Goal: Task Accomplishment & Management: Use online tool/utility

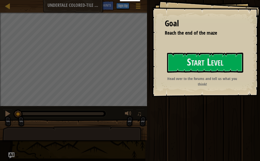
click at [239, 60] on button "Start Level" at bounding box center [205, 63] width 76 height 20
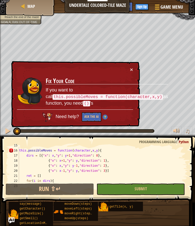
scroll to position [106, 0]
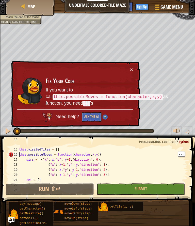
click at [19, 156] on div "#this is the memory where the tiles are stored, which you already visited. To a…" at bounding box center [102, 162] width 169 height 51
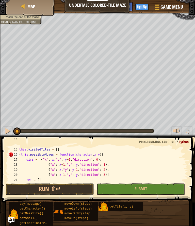
click at [67, 161] on button "Run ⇧↵" at bounding box center [50, 190] width 88 height 12
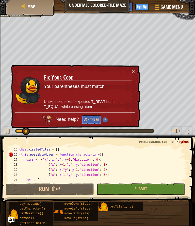
click at [134, 69] on button "×" at bounding box center [133, 71] width 3 height 5
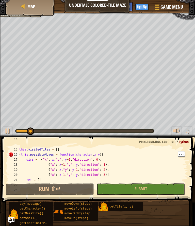
click at [100, 156] on div "#this is the memory where the tiles are stored, which you already visited. To a…" at bounding box center [102, 162] width 169 height 51
click at [101, 154] on div "#this is the memory where the tiles are stored, which you already visited. To a…" at bounding box center [102, 162] width 169 height 51
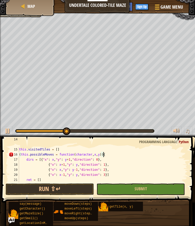
click at [21, 161] on button "Run ⇧↵" at bounding box center [50, 190] width 88 height 12
type textarea "abcde fg"
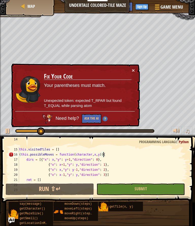
click at [94, 119] on button "Ask the AI" at bounding box center [92, 118] width 20 height 9
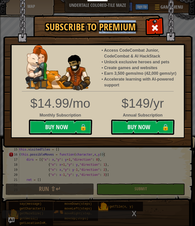
click at [161, 32] on div at bounding box center [155, 27] width 16 height 16
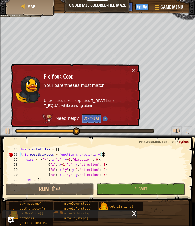
click at [134, 73] on button "×" at bounding box center [133, 70] width 3 height 5
